Goal: Navigation & Orientation: Find specific page/section

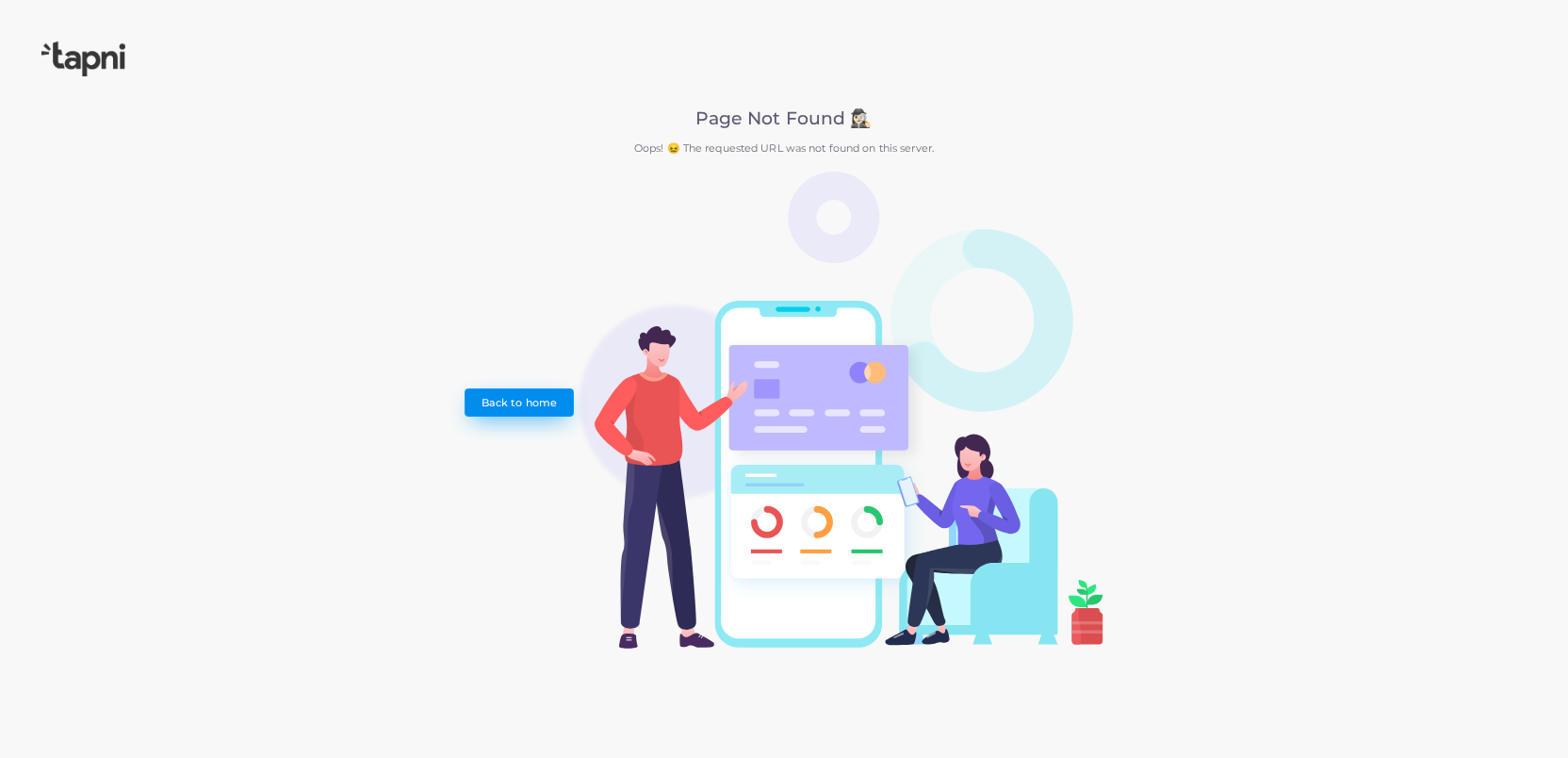
click at [510, 408] on link "Back to home" at bounding box center [519, 402] width 109 height 28
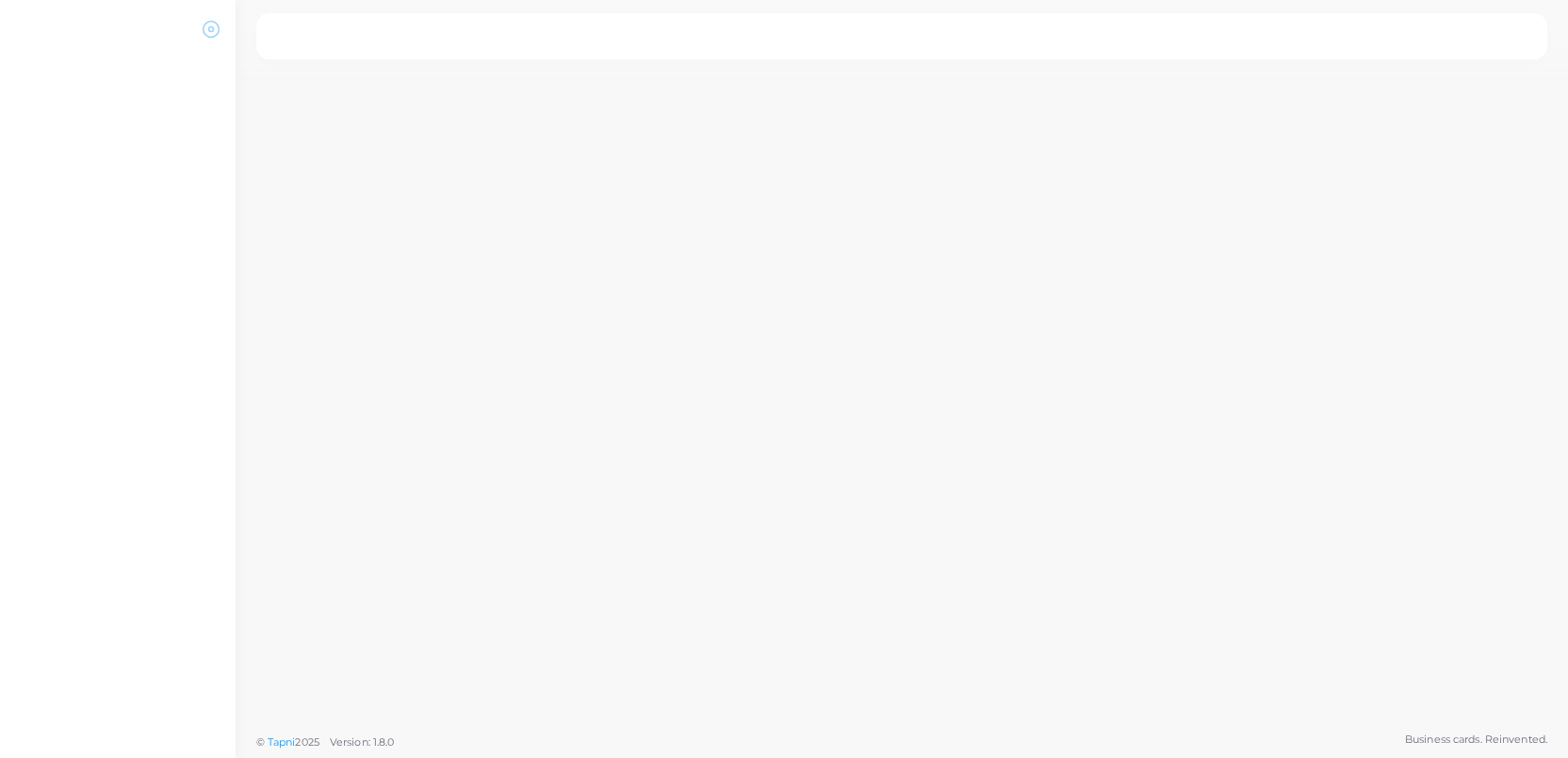
click at [207, 30] on icon at bounding box center [212, 30] width 19 height 19
click at [212, 35] on icon at bounding box center [212, 30] width 19 height 19
click at [318, 24] on nav at bounding box center [901, 37] width 1291 height 46
